Goal: Download file/media

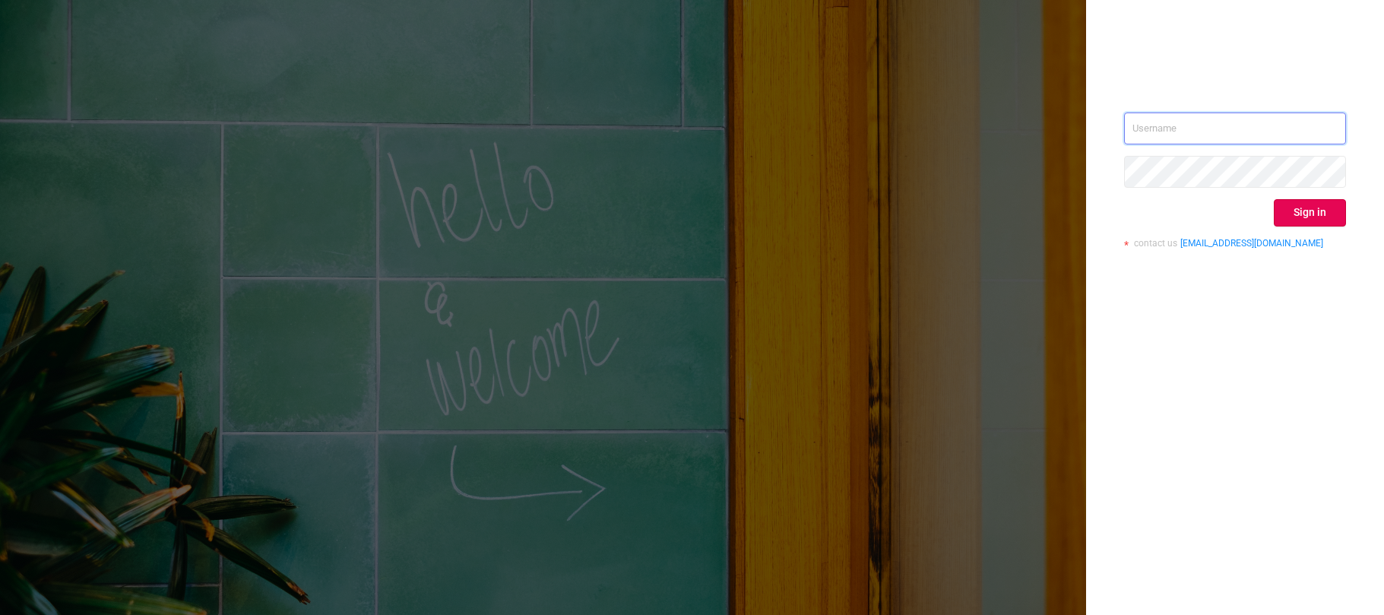
type input "[EMAIL_ADDRESS][DOMAIN_NAME]"
click at [1299, 214] on button "Sign in" at bounding box center [1310, 212] width 72 height 27
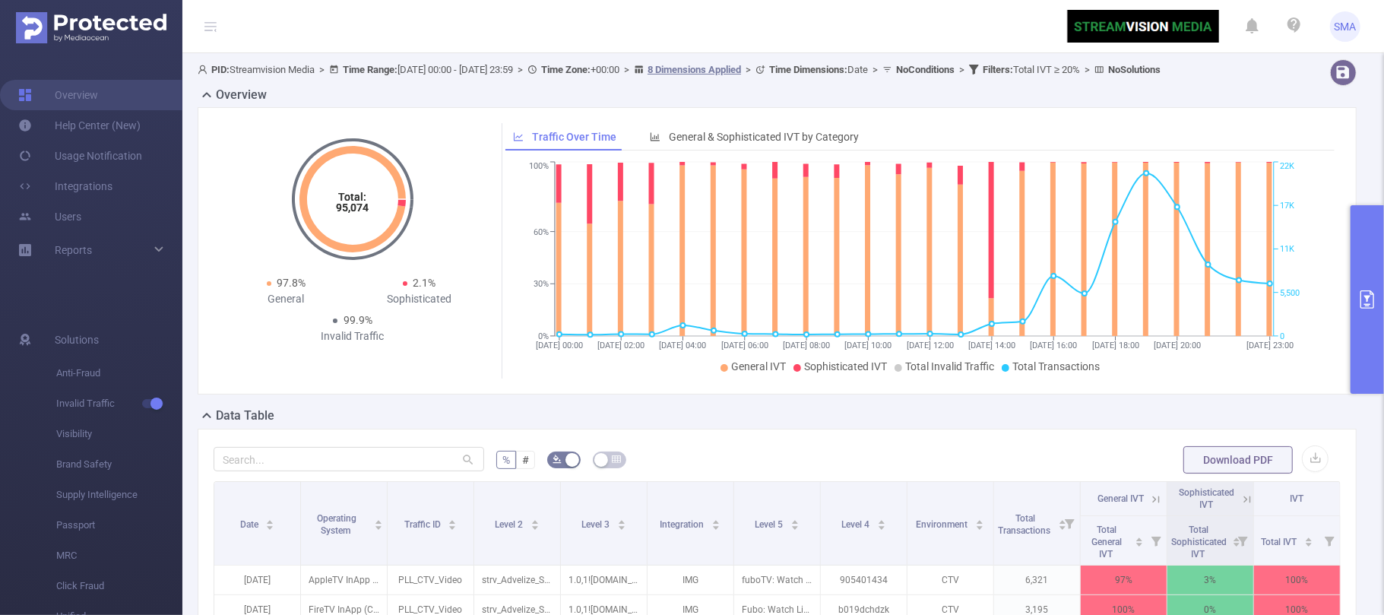
click at [1360, 292] on icon "primary" at bounding box center [1368, 299] width 18 height 18
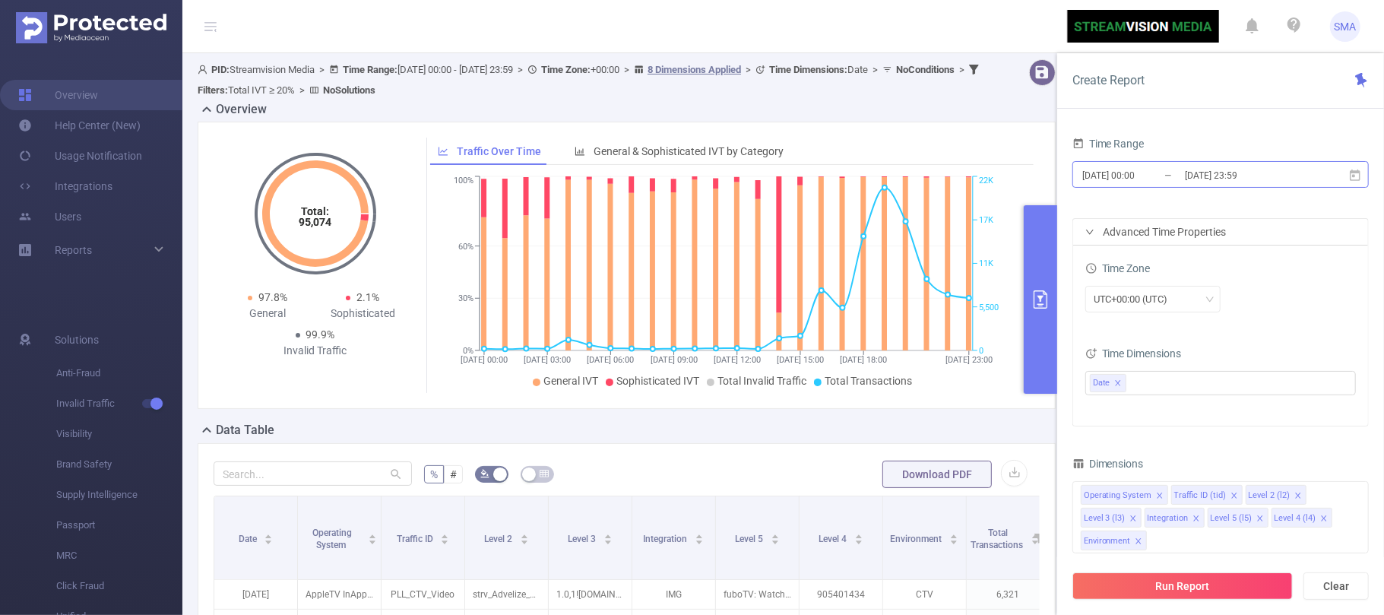
click at [1169, 176] on input "[DATE] 00:00" at bounding box center [1142, 175] width 123 height 21
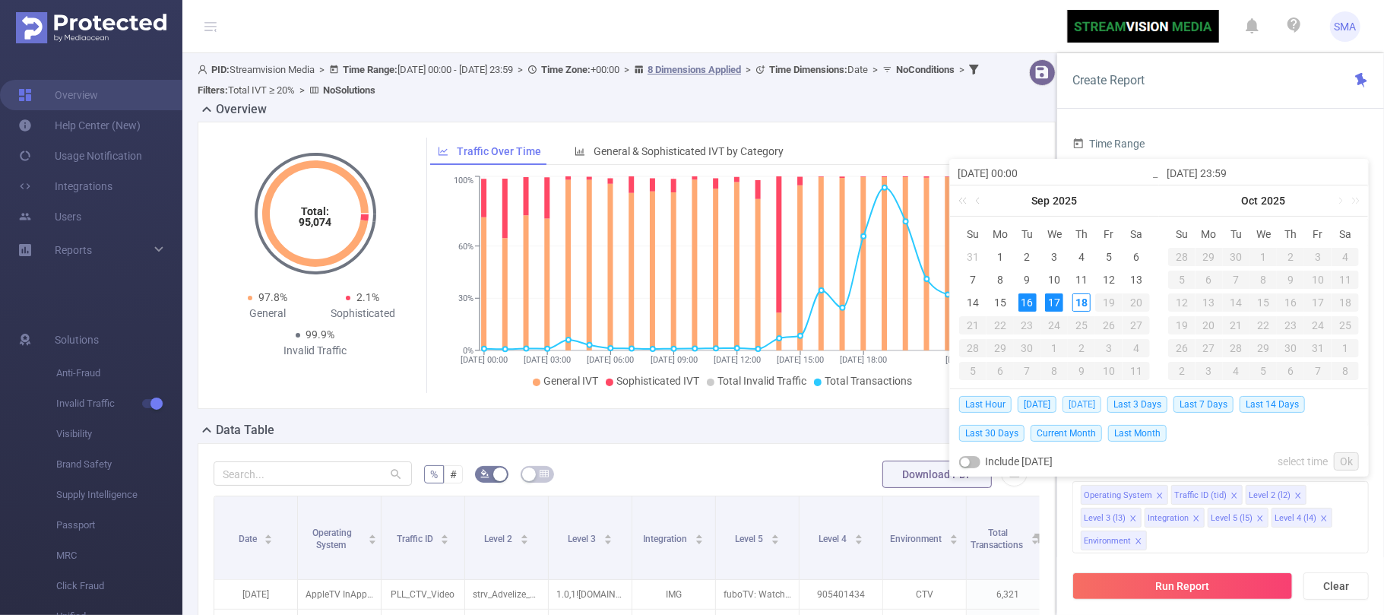
click at [1074, 400] on span "[DATE]" at bounding box center [1082, 404] width 39 height 17
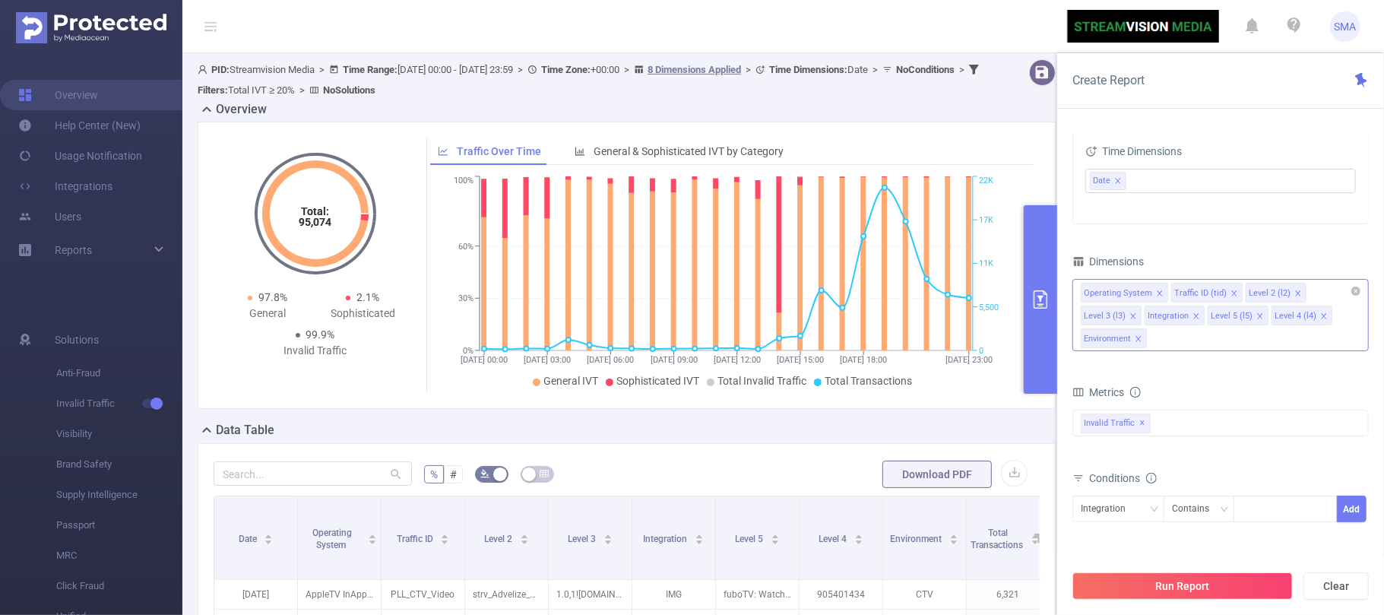
click at [1194, 318] on icon "icon: close" at bounding box center [1197, 316] width 8 height 8
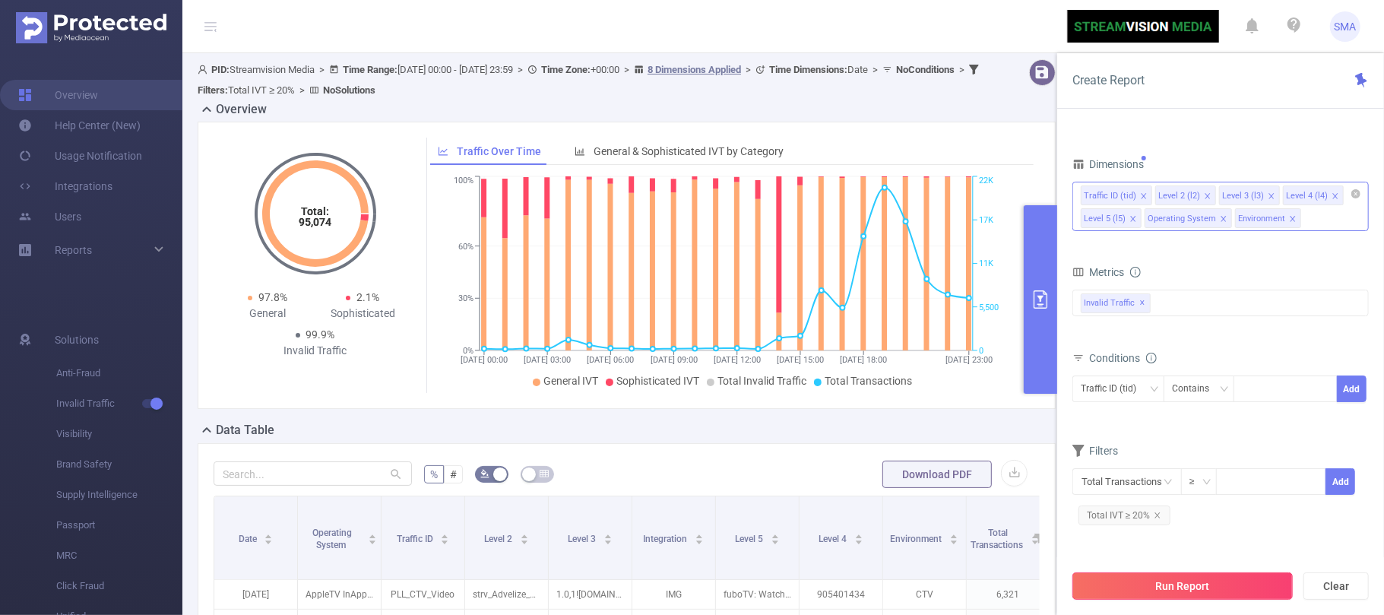
click at [1201, 579] on button "Run Report" at bounding box center [1183, 586] width 220 height 27
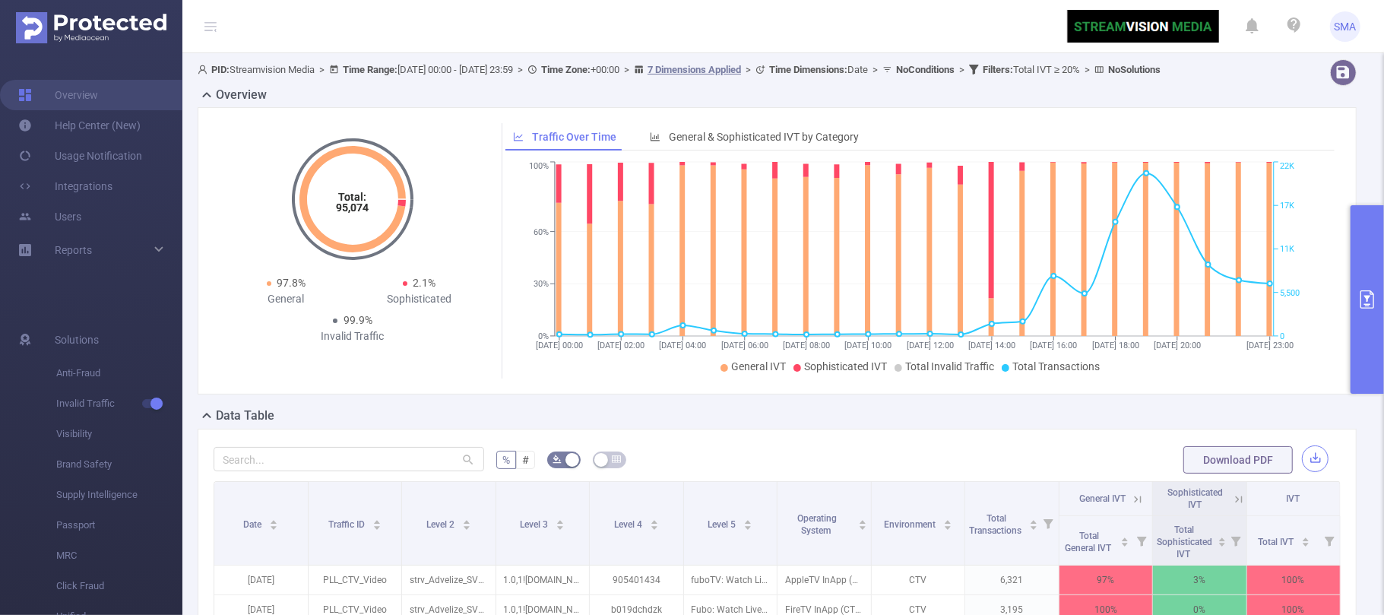
click at [1302, 472] on button "button" at bounding box center [1315, 459] width 27 height 27
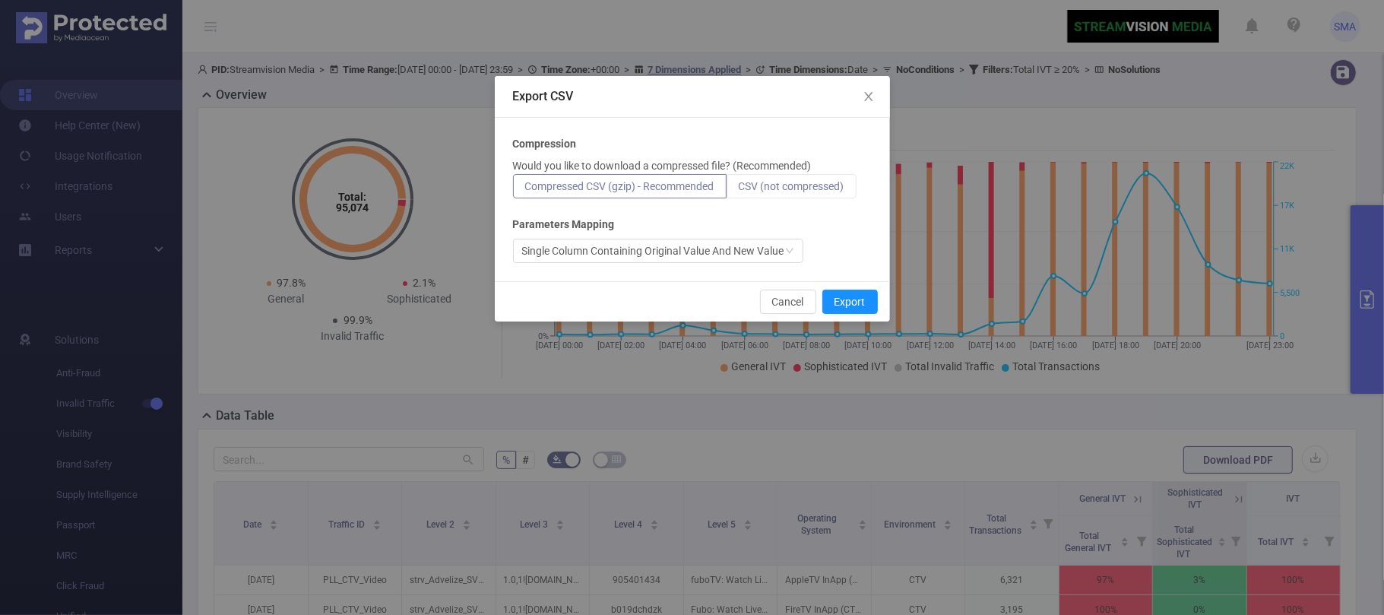
click at [822, 186] on span "CSV (not compressed)" at bounding box center [792, 186] width 106 height 12
click at [739, 190] on input "CSV (not compressed)" at bounding box center [739, 190] width 0 height 0
click at [850, 293] on button "Export" at bounding box center [851, 302] width 56 height 24
